Goal: Task Accomplishment & Management: Use online tool/utility

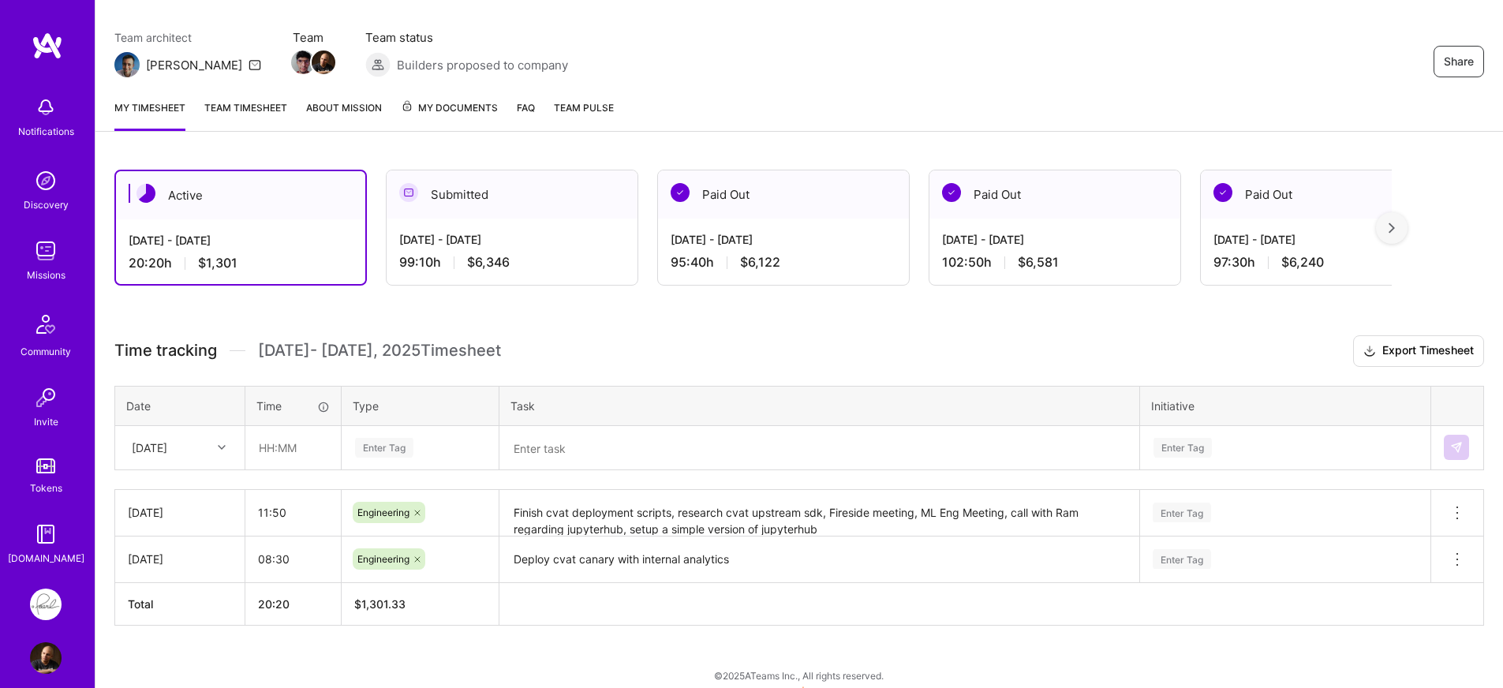
scroll to position [126, 0]
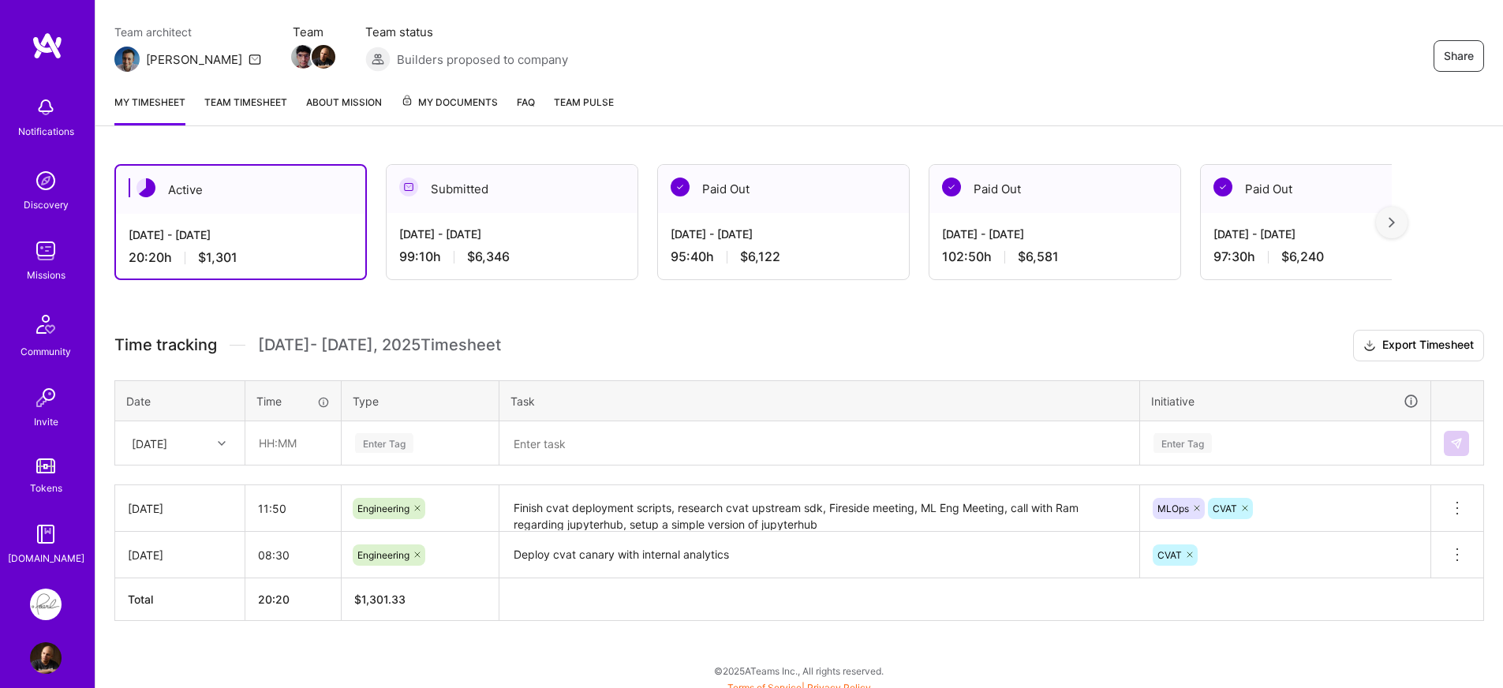
click at [208, 447] on div "Thu, Sep 4" at bounding box center [168, 443] width 88 height 26
click at [170, 547] on div "Wed, Sep 3" at bounding box center [180, 546] width 128 height 29
click at [278, 458] on input "text" at bounding box center [293, 443] width 94 height 42
type input "09:20"
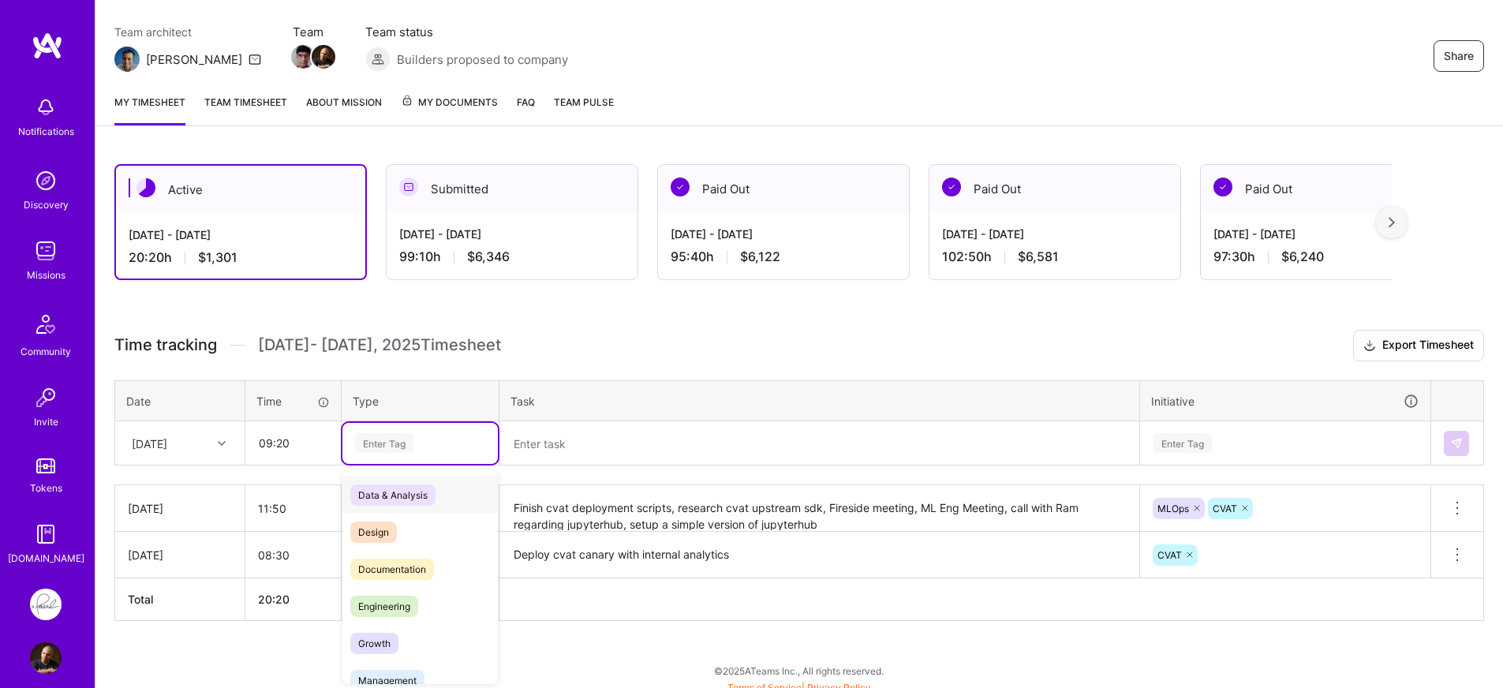
scroll to position [136, 0]
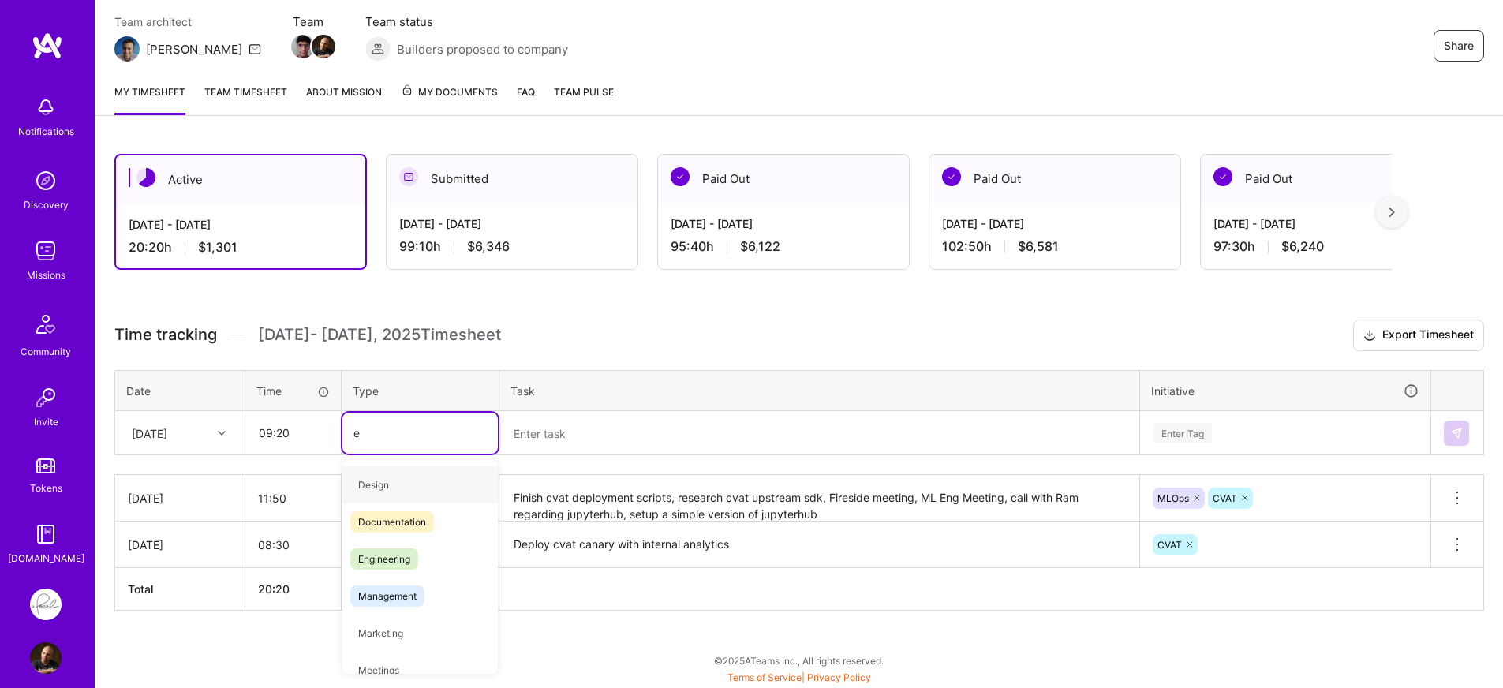
type input "en"
click at [349, 527] on div "Engineering" at bounding box center [419, 521] width 155 height 37
click at [594, 441] on textarea at bounding box center [819, 433] width 637 height 41
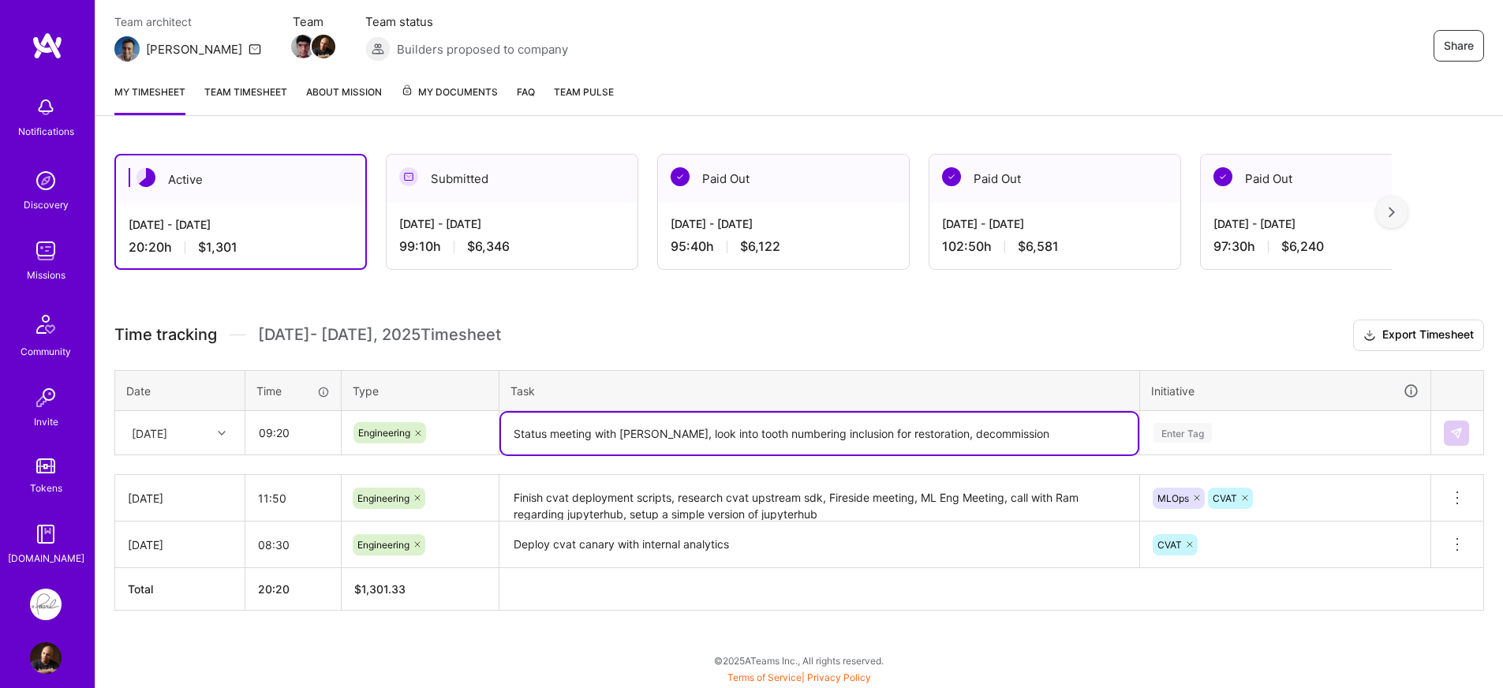
click at [1016, 435] on textarea "Status meeting with Ram, look into tooth numbering inclusion for restoration, d…" at bounding box center [819, 434] width 637 height 42
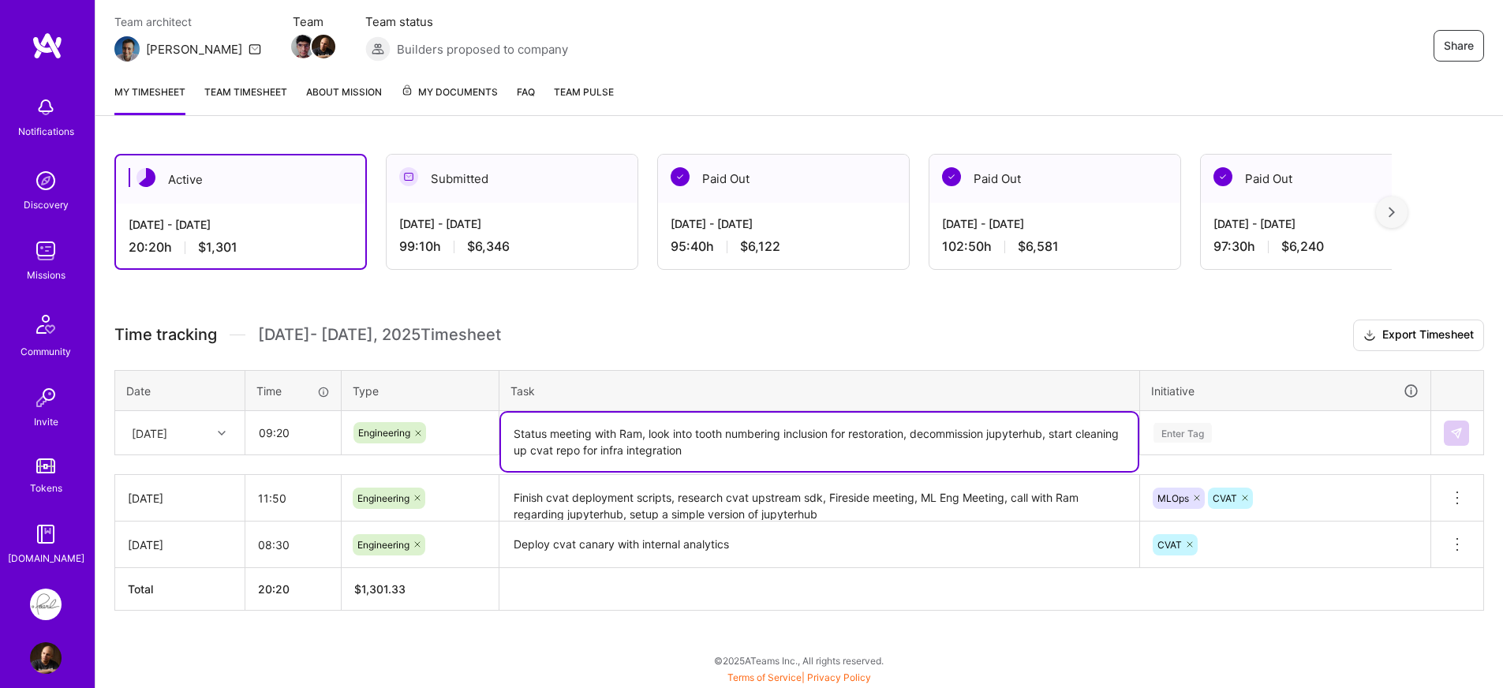
type textarea "Status meeting with Ram, look into tooth numbering inclusion for restoration, d…"
click at [1220, 440] on div "Enter Tag" at bounding box center [1285, 433] width 289 height 41
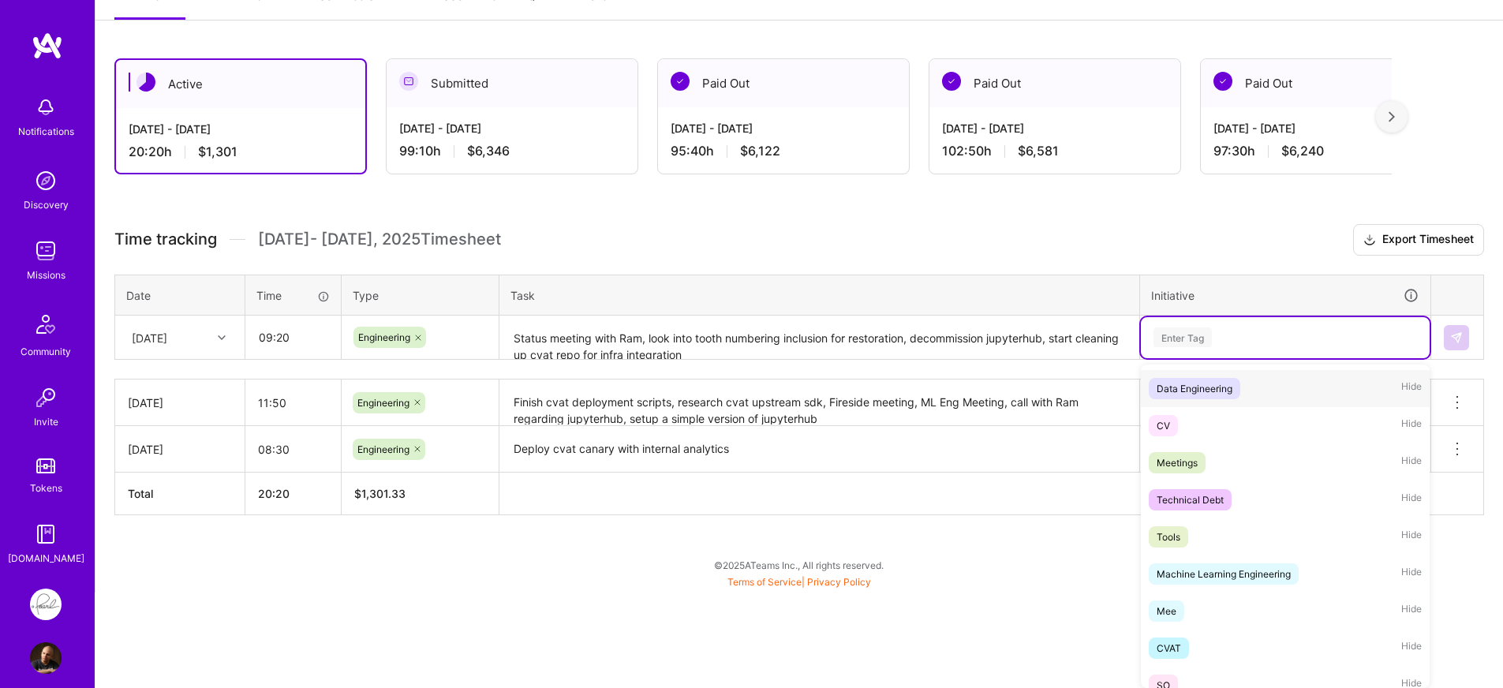
scroll to position [385, 0]
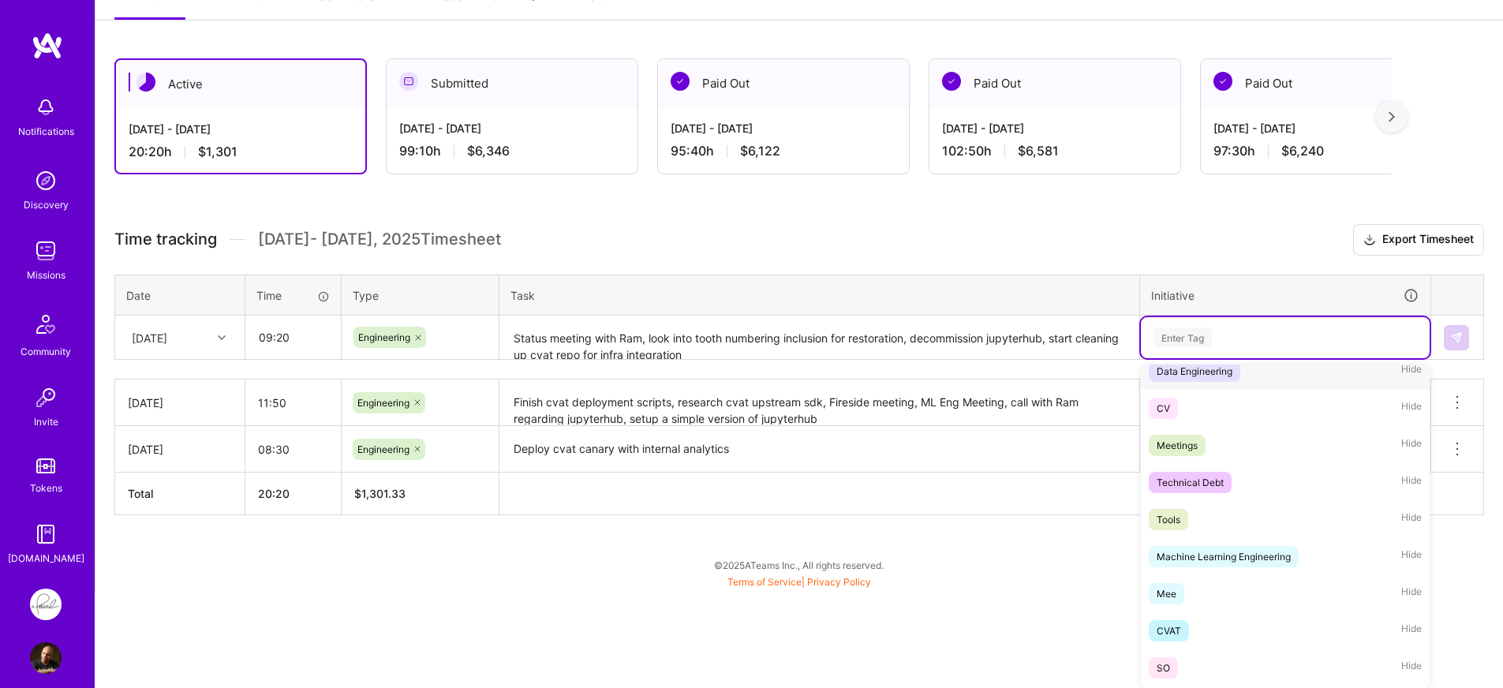
click at [1186, 382] on div "Data Engineering Hide" at bounding box center [1285, 371] width 289 height 37
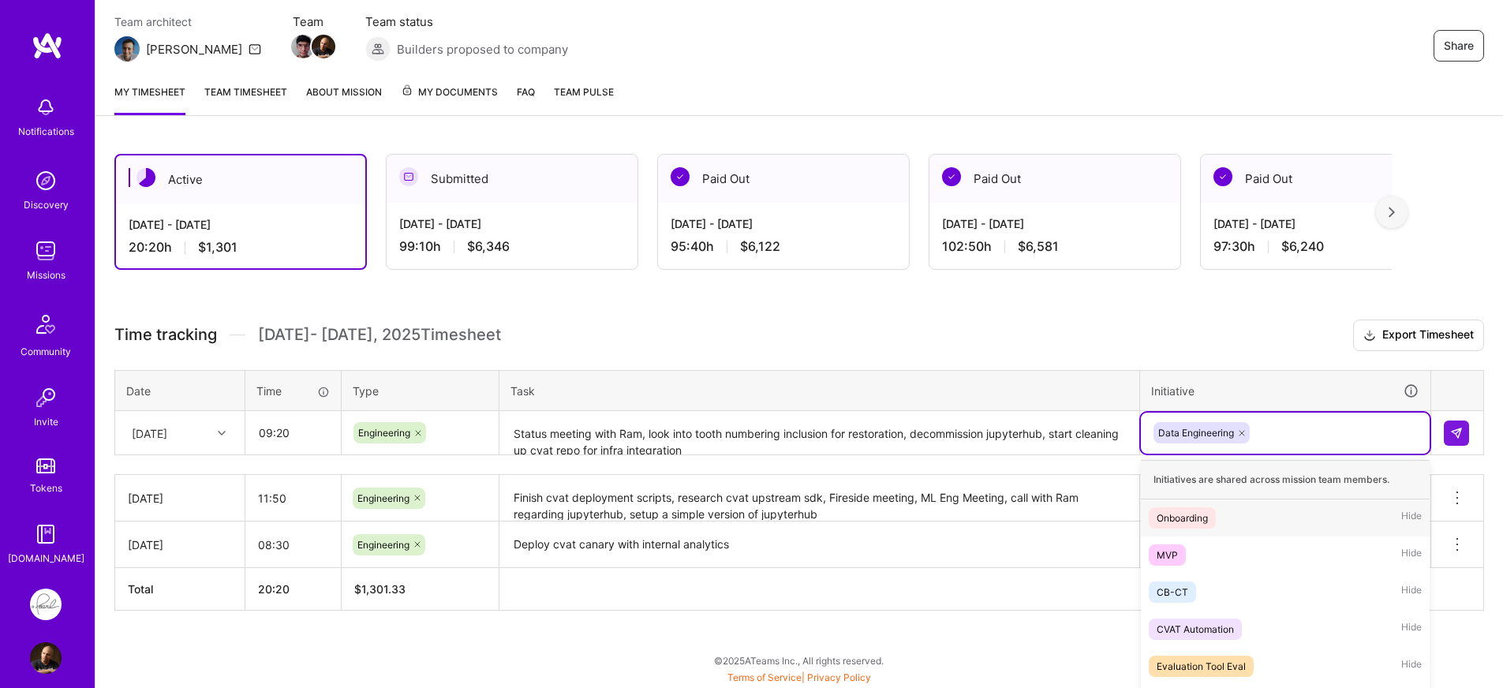
scroll to position [232, 0]
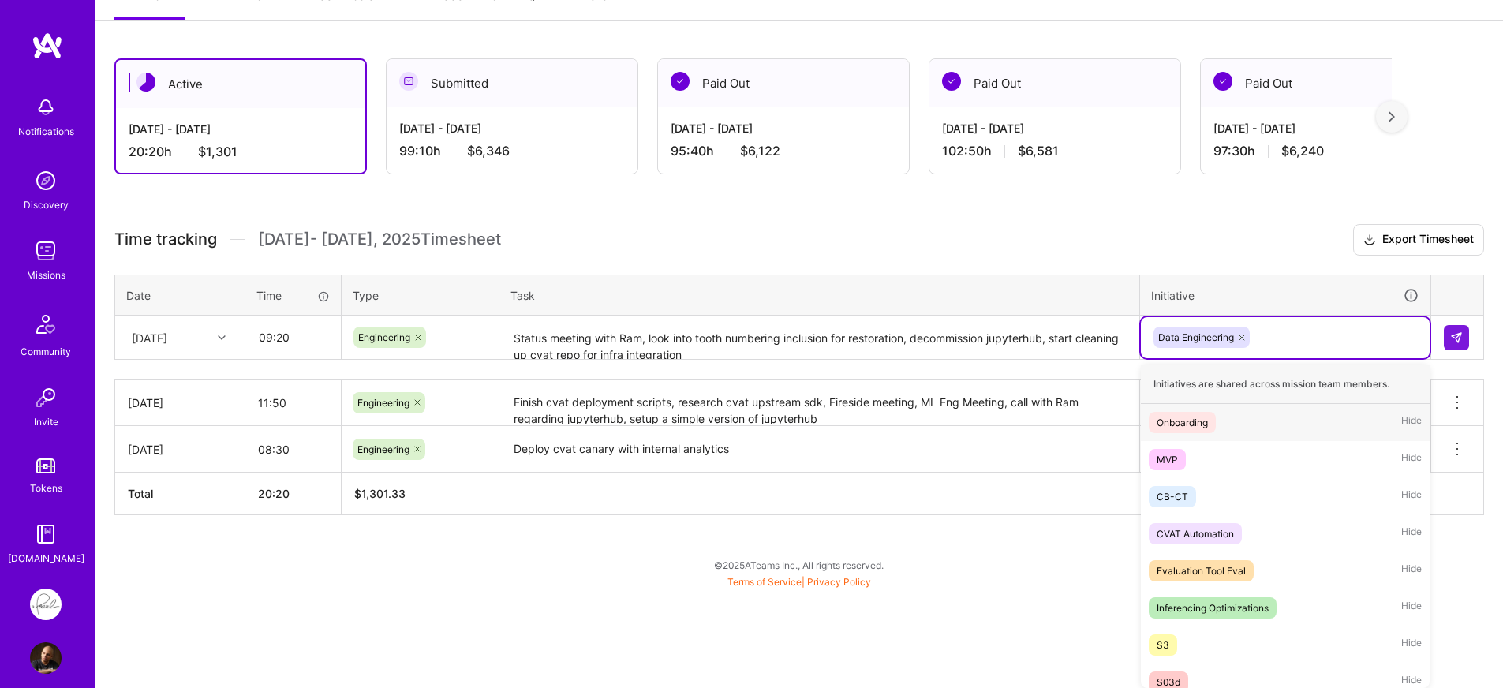
click at [1280, 358] on div "option Data Engineering, selected. option Onboarding focused, 1 of 22. 21 resul…" at bounding box center [1285, 337] width 289 height 41
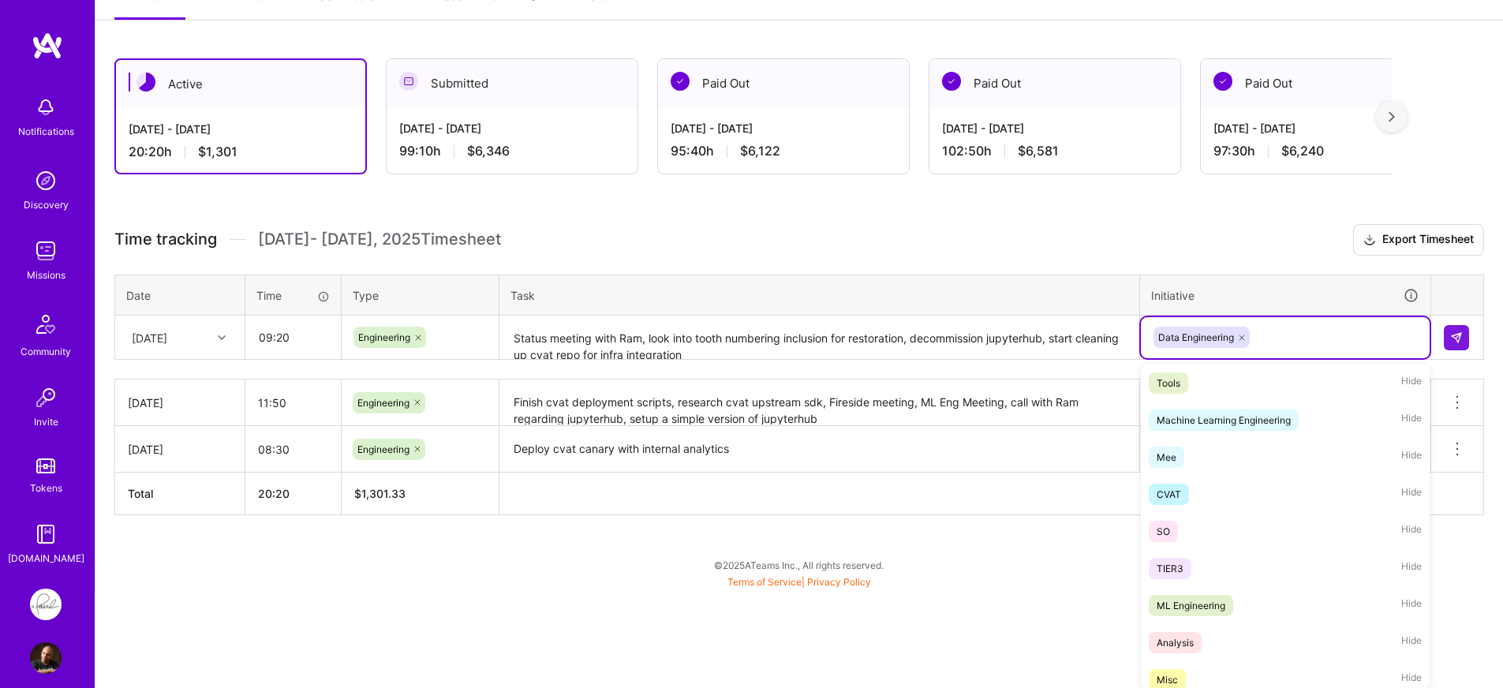
scroll to position [495, 0]
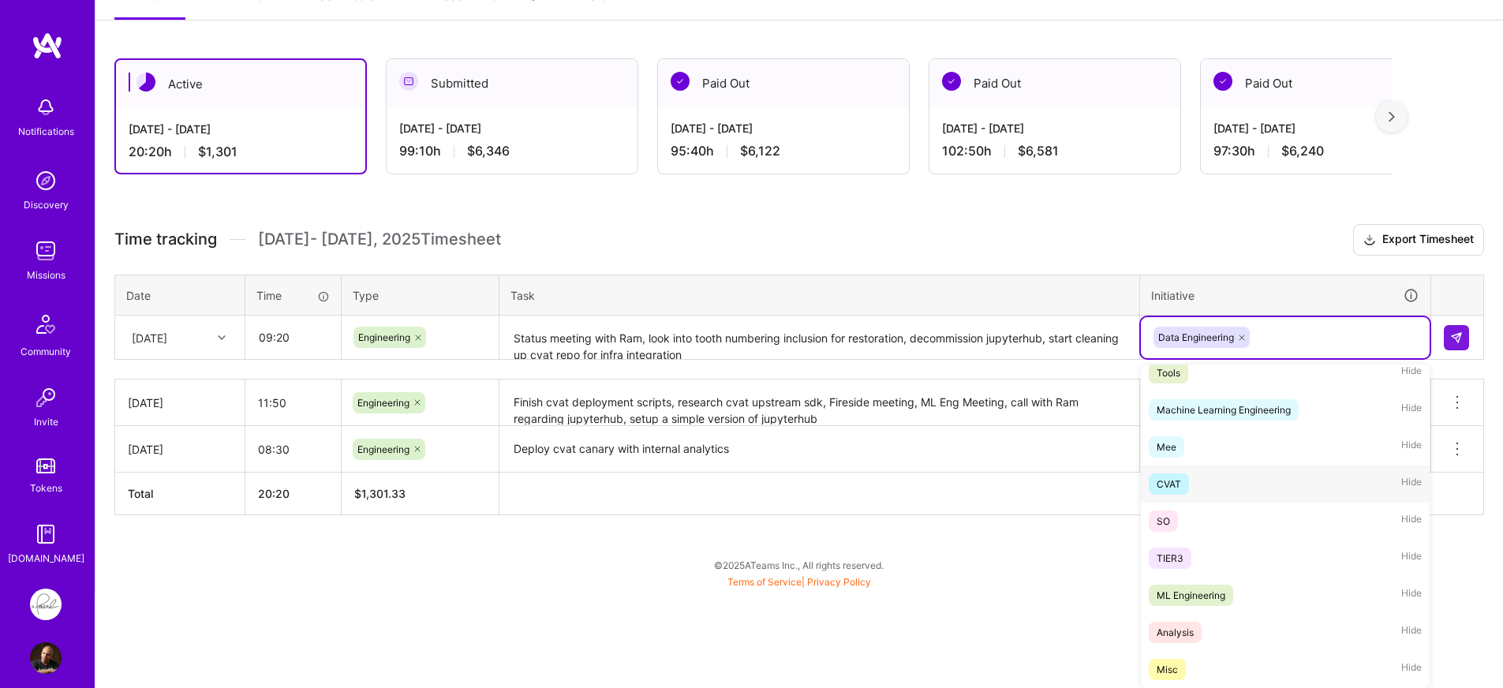
click at [1221, 491] on div "CVAT Hide" at bounding box center [1285, 483] width 289 height 37
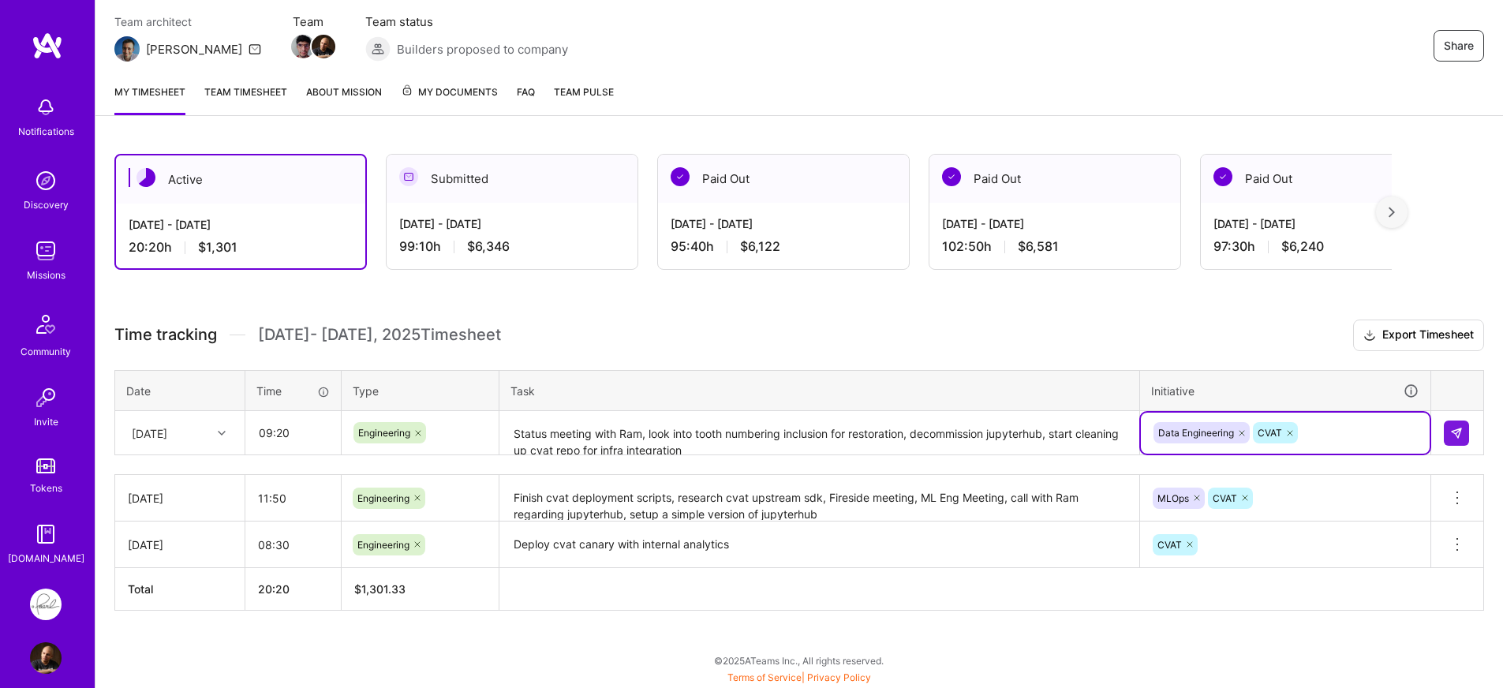
scroll to position [136, 0]
click at [1010, 614] on div "Active Sep 1 - Sep 15, 2025 20:20 h $1,301 Submitted Aug 16 - Aug 31, 2025 99:1…" at bounding box center [798, 411] width 1407 height 553
click at [1011, 615] on div "Active Sep 1 - Sep 15, 2025 20:20 h $1,301 Submitted Aug 16 - Aug 31, 2025 99:1…" at bounding box center [798, 411] width 1407 height 553
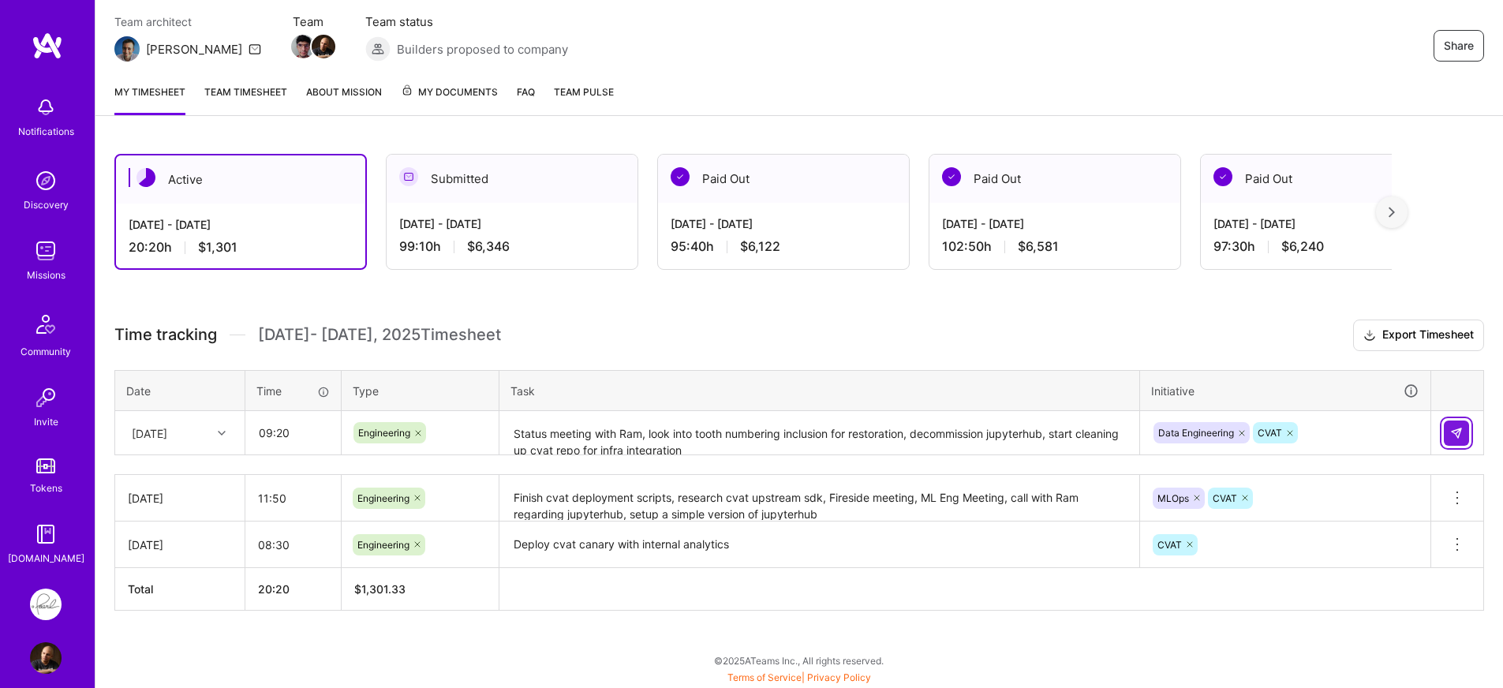
click at [1455, 430] on img at bounding box center [1456, 433] width 13 height 13
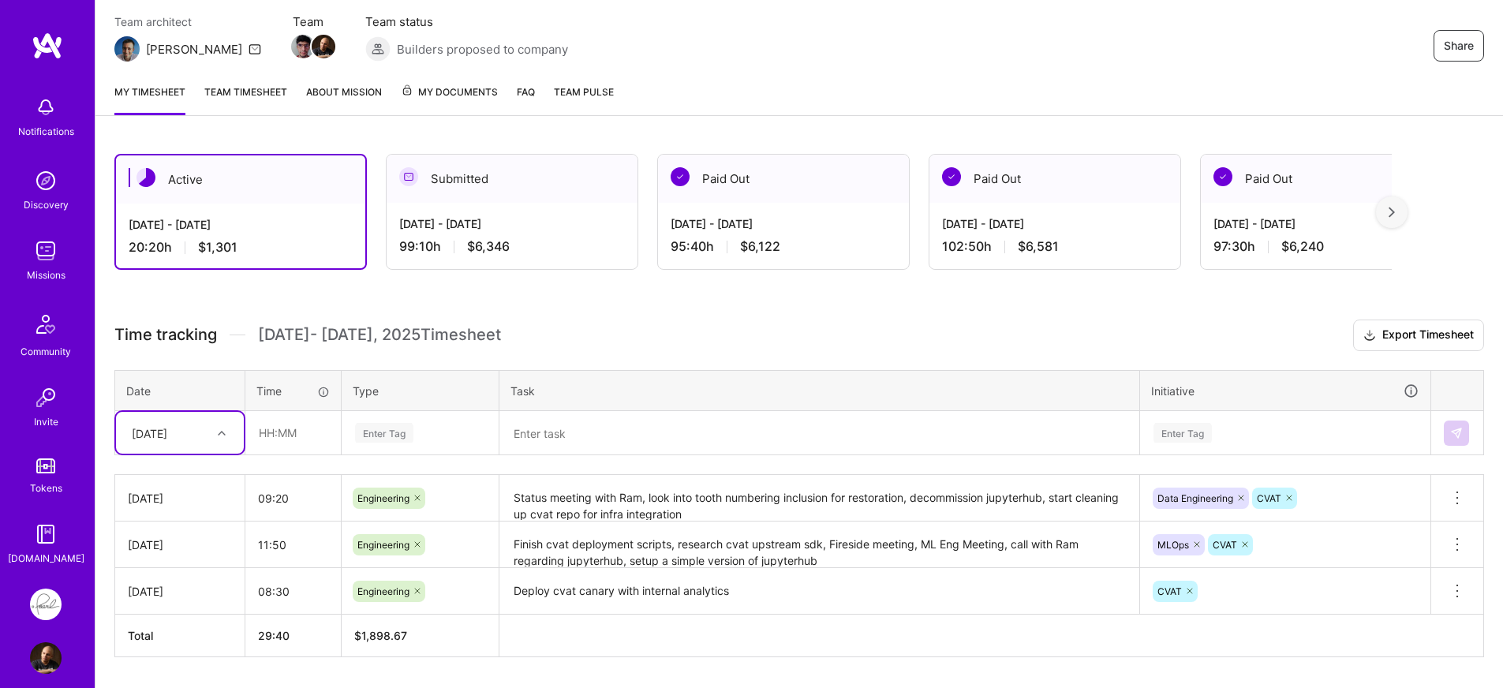
click at [604, 331] on h3 "Time tracking Sep 1 - Sep 15 , 2025 Timesheet Export Timesheet" at bounding box center [799, 335] width 1370 height 32
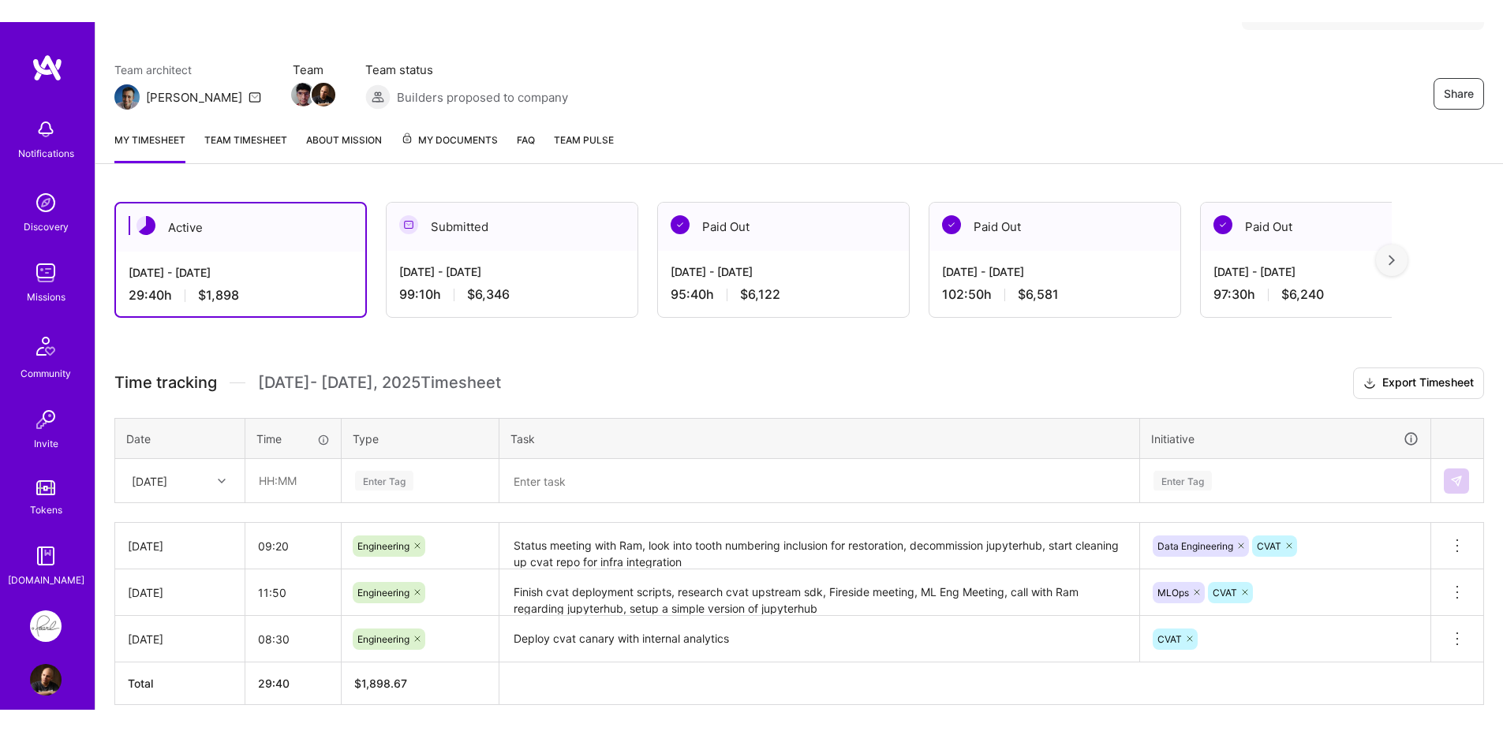
scroll to position [0, 0]
